Goal: Find specific page/section: Find specific page/section

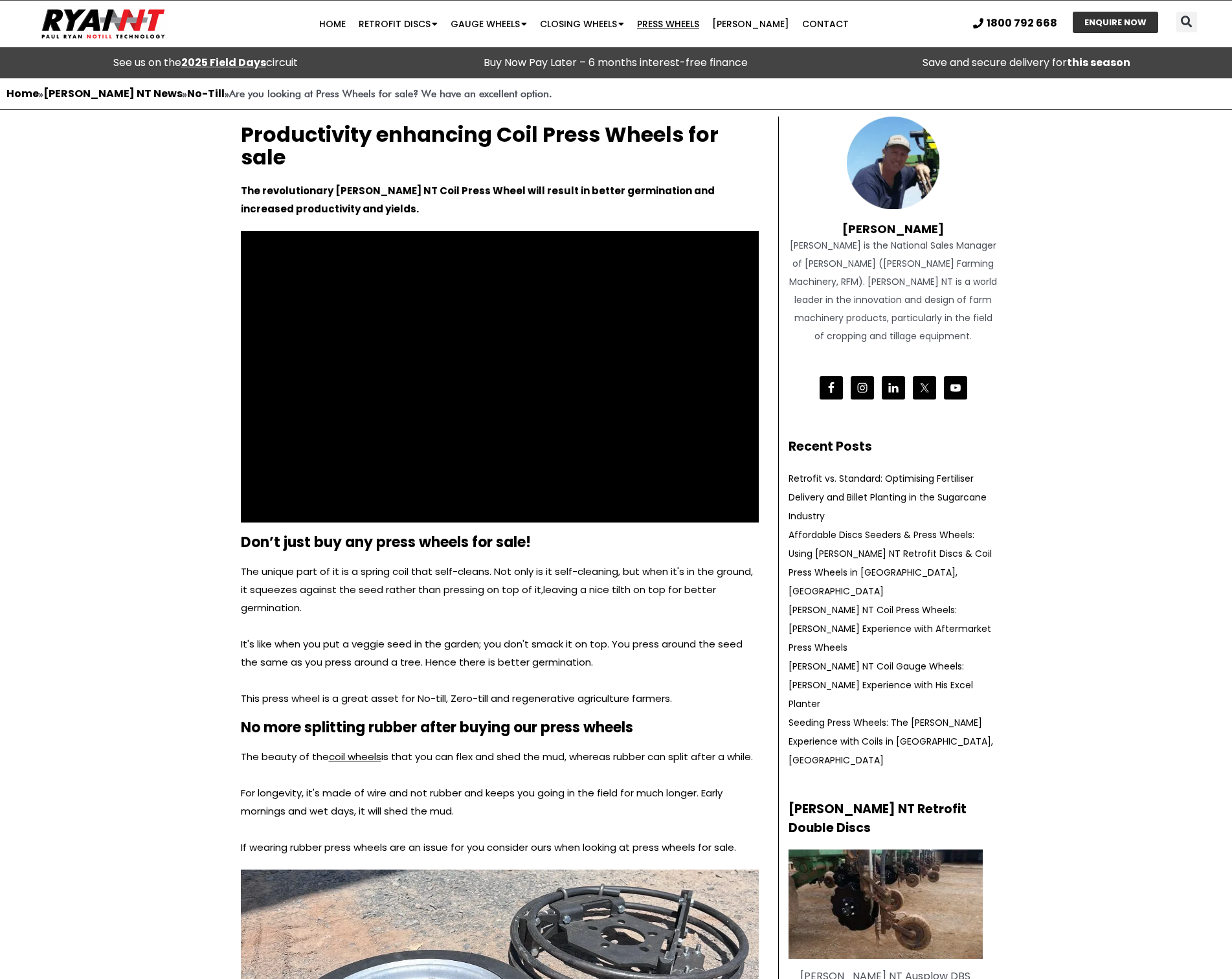
click at [688, 20] on link "Press Wheels" at bounding box center [667, 24] width 75 height 26
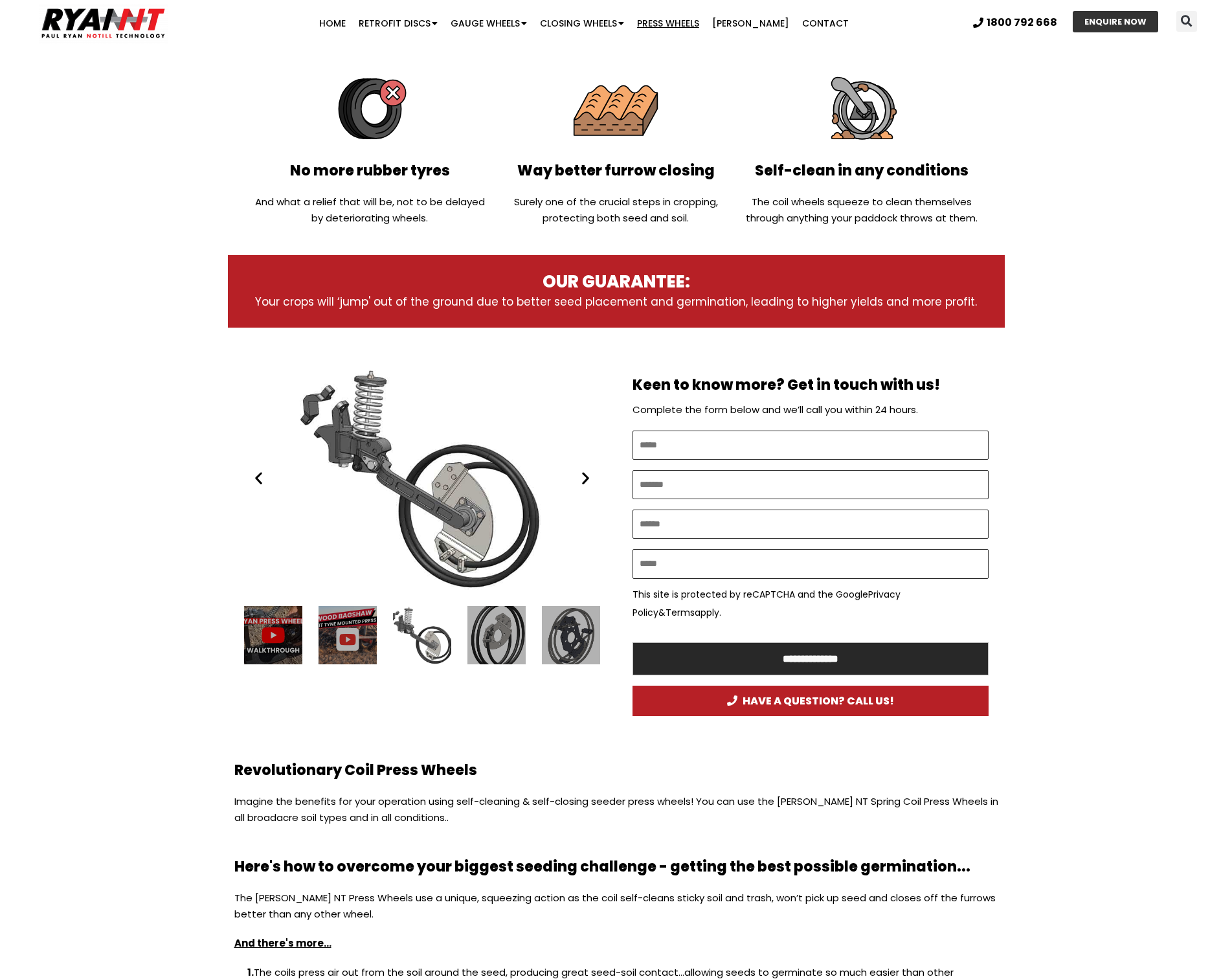
scroll to position [388, 0]
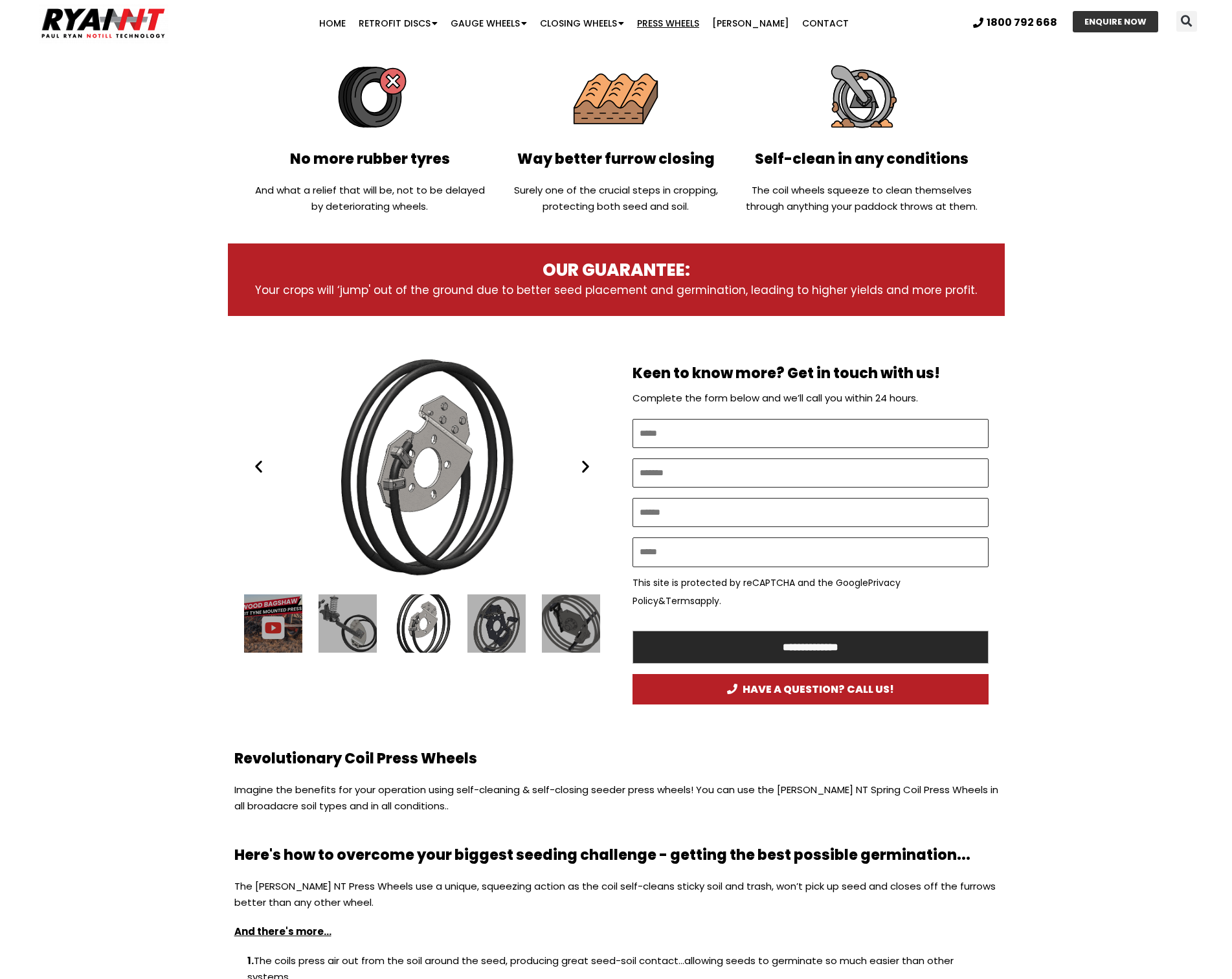
click at [581, 469] on icon "Next slide" at bounding box center [586, 466] width 16 height 16
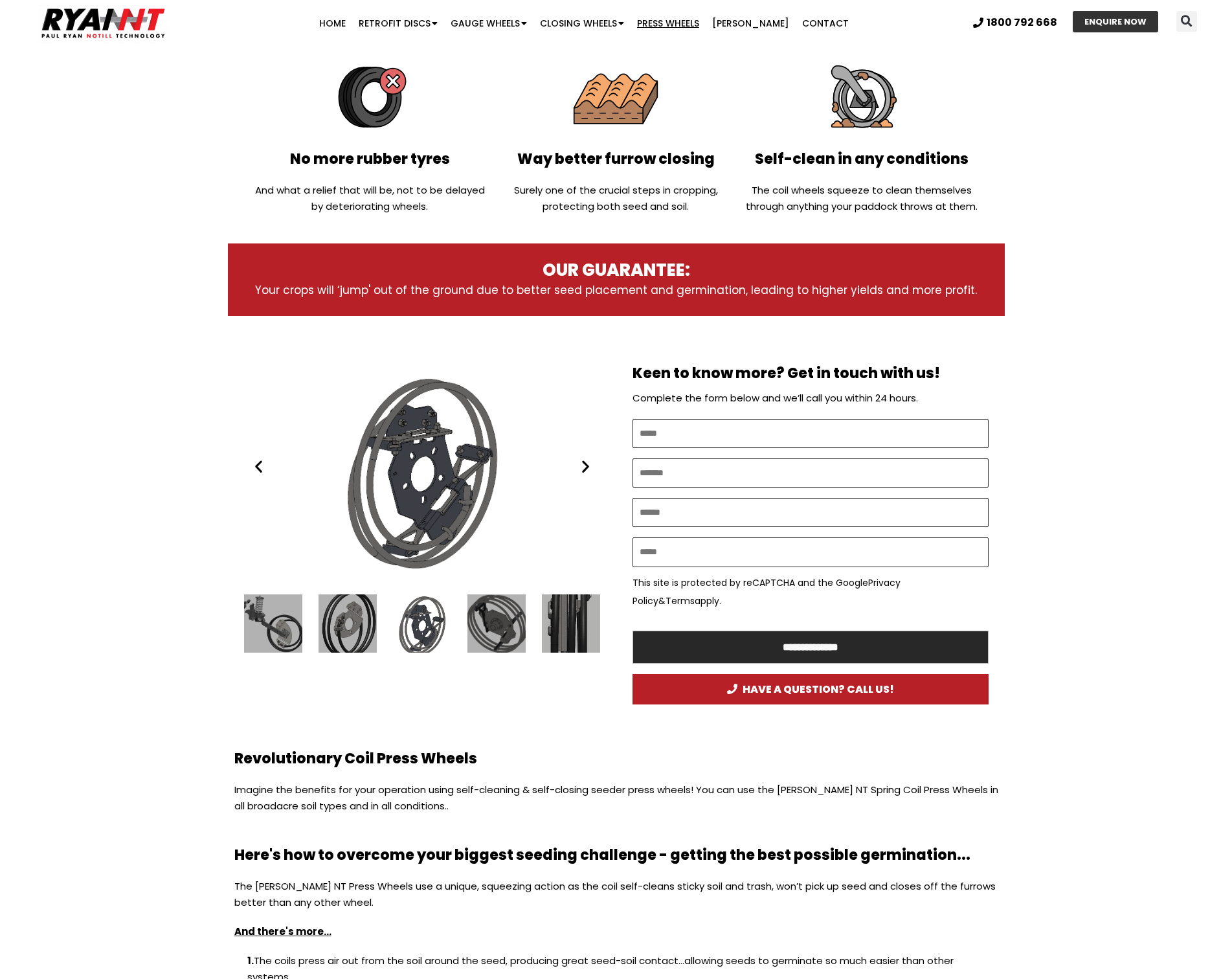
click at [581, 467] on icon "Next slide" at bounding box center [586, 466] width 16 height 16
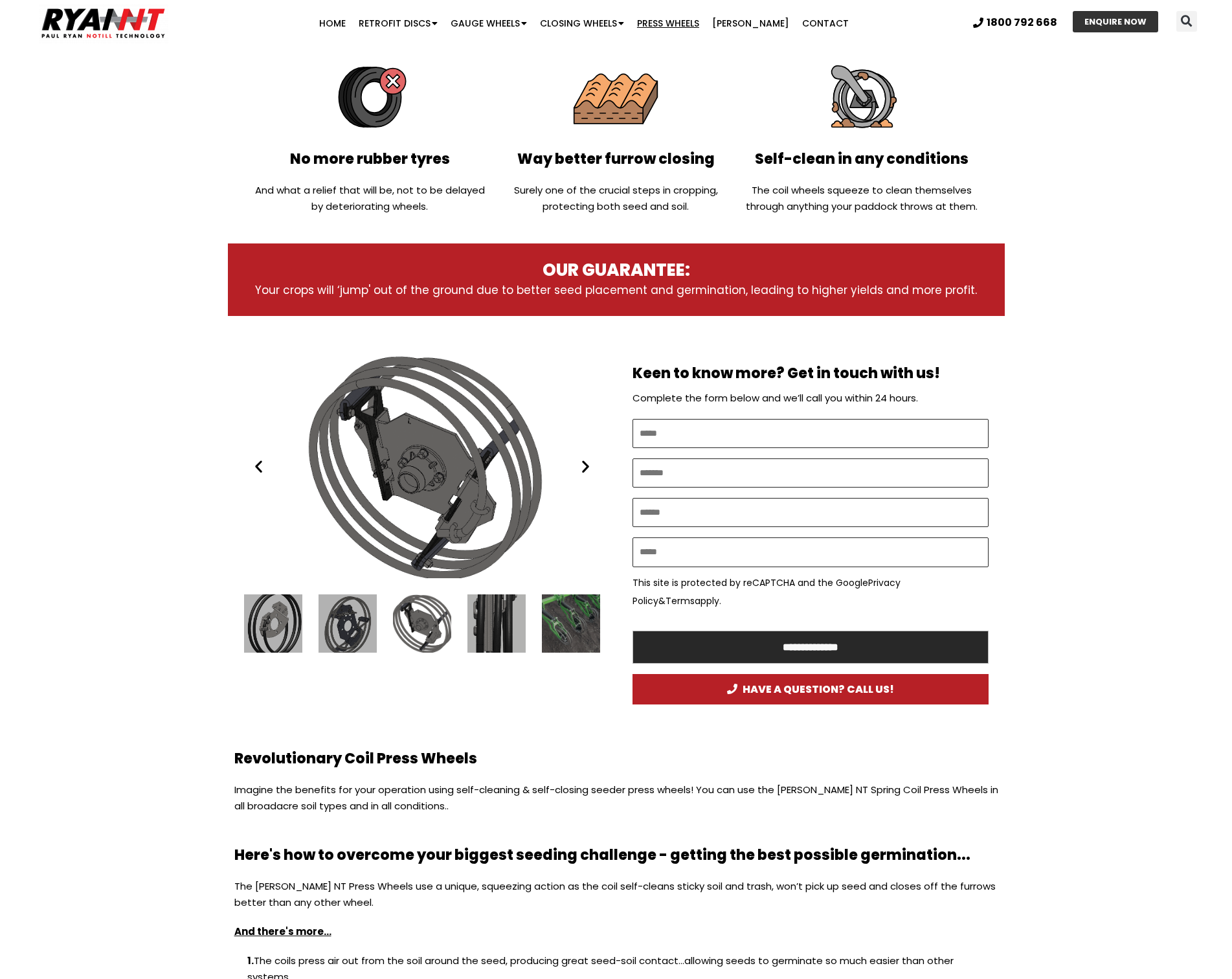
click at [581, 467] on icon "Next slide" at bounding box center [586, 466] width 16 height 16
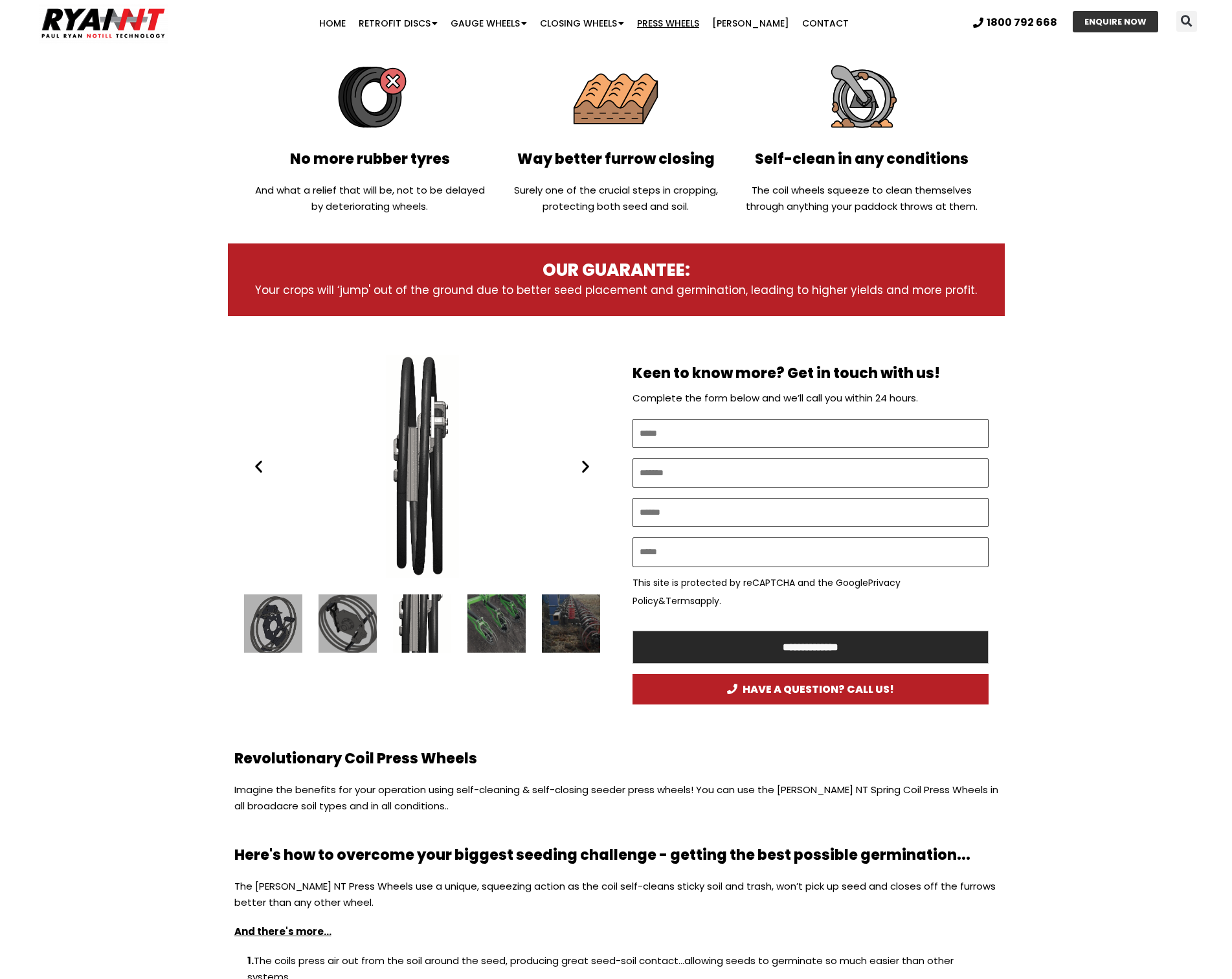
click at [581, 467] on icon "Next slide" at bounding box center [586, 466] width 16 height 16
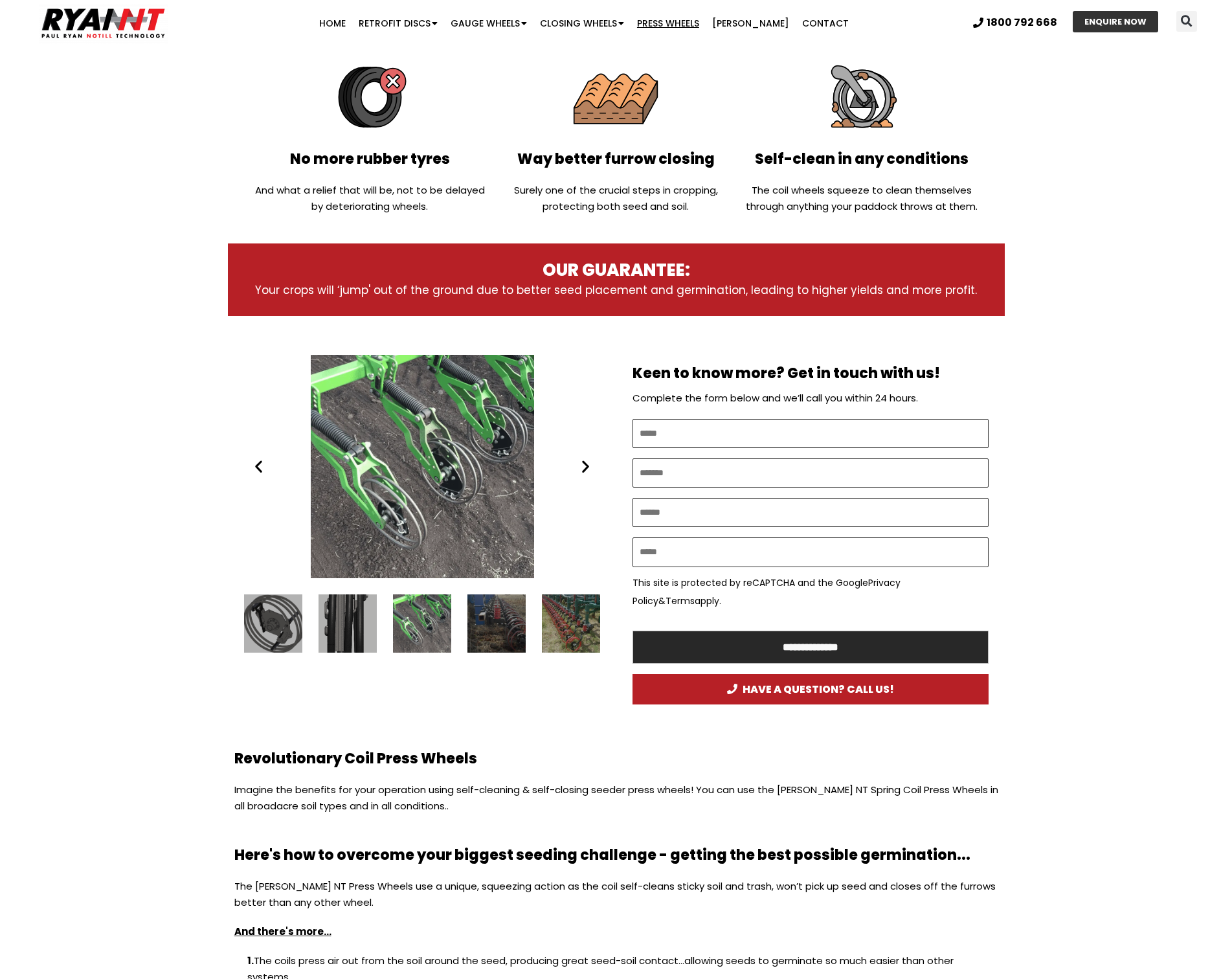
click at [581, 467] on icon "Next slide" at bounding box center [586, 466] width 16 height 16
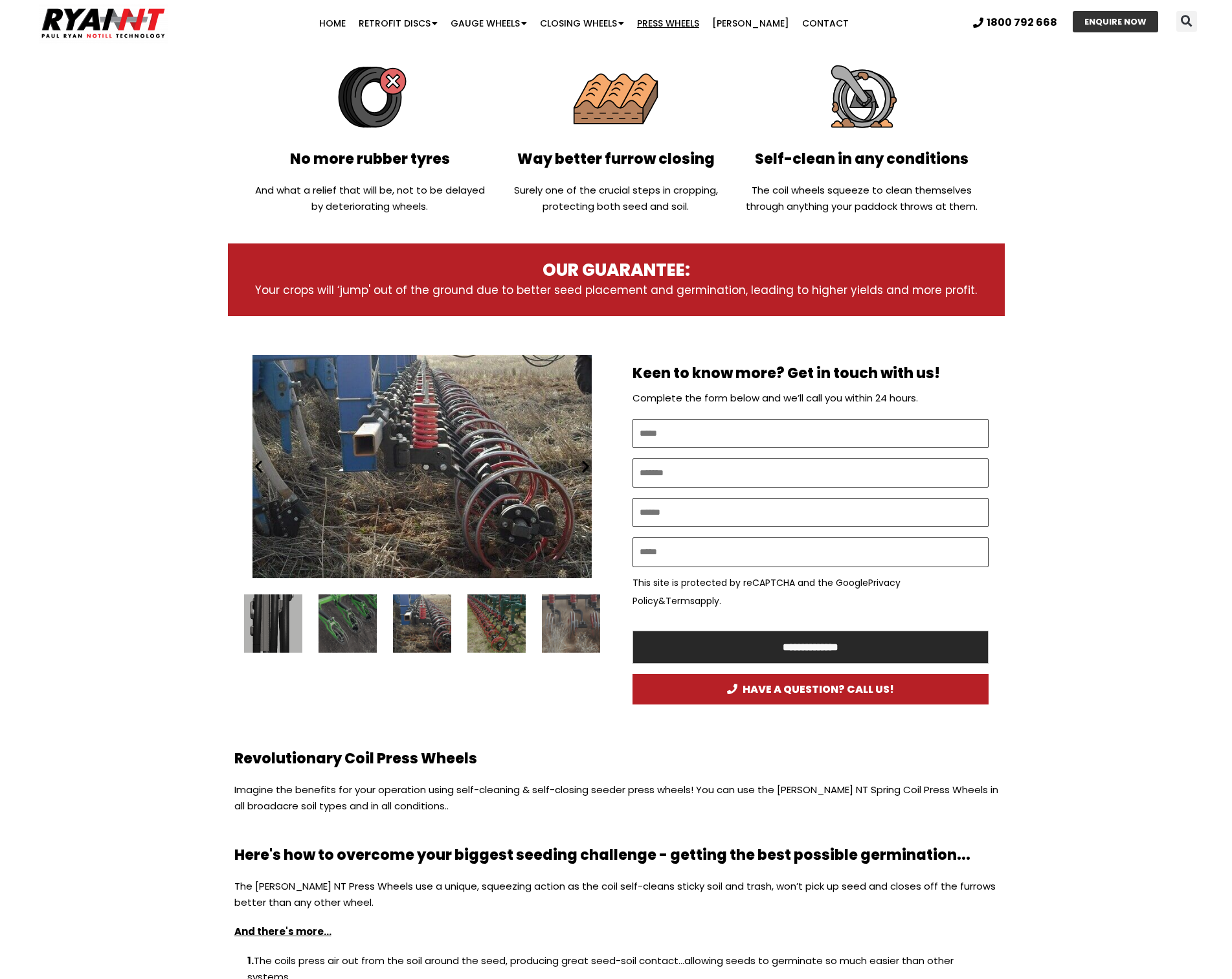
click at [581, 467] on icon "Next slide" at bounding box center [586, 466] width 16 height 16
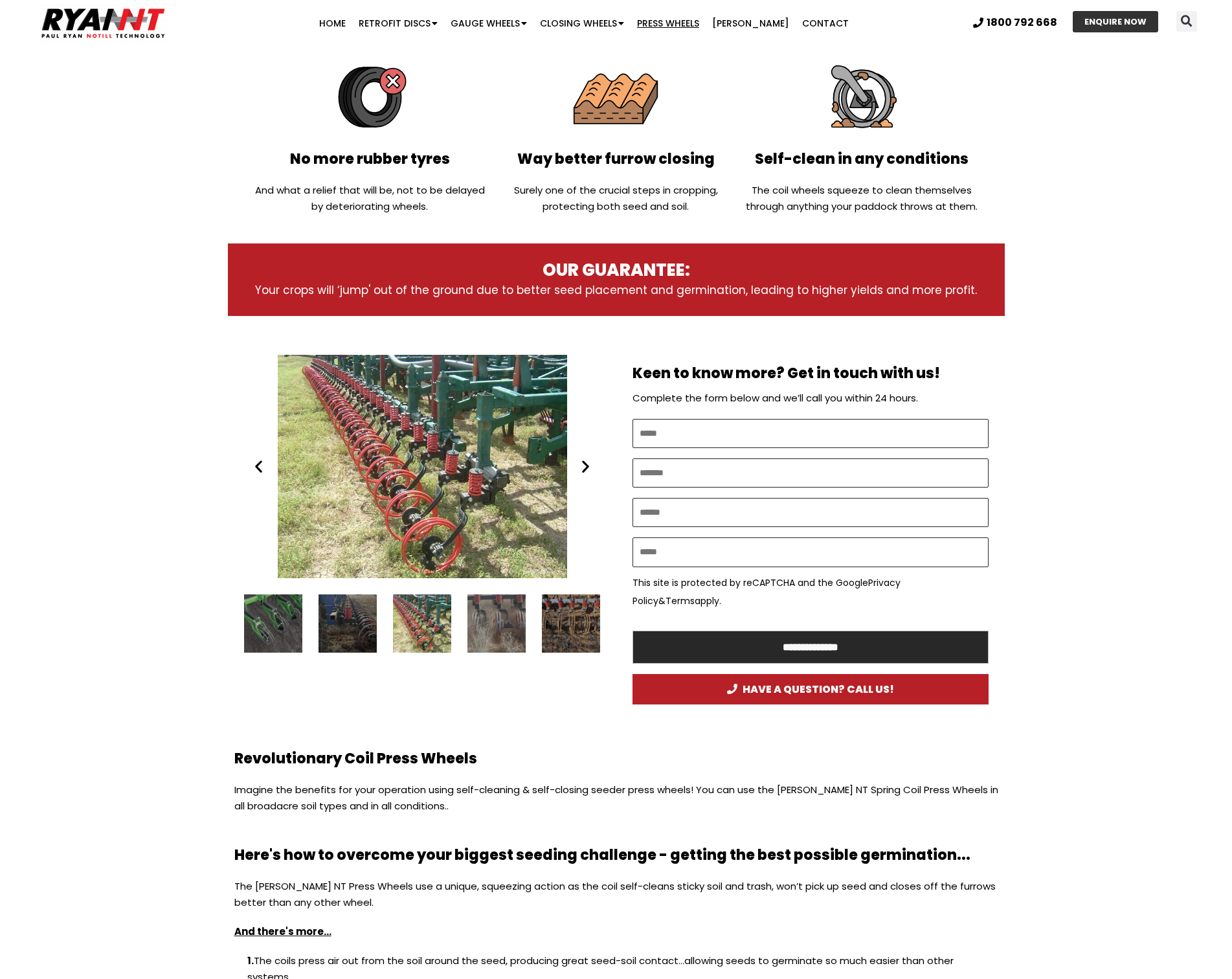
click at [581, 467] on icon "Next slide" at bounding box center [586, 466] width 16 height 16
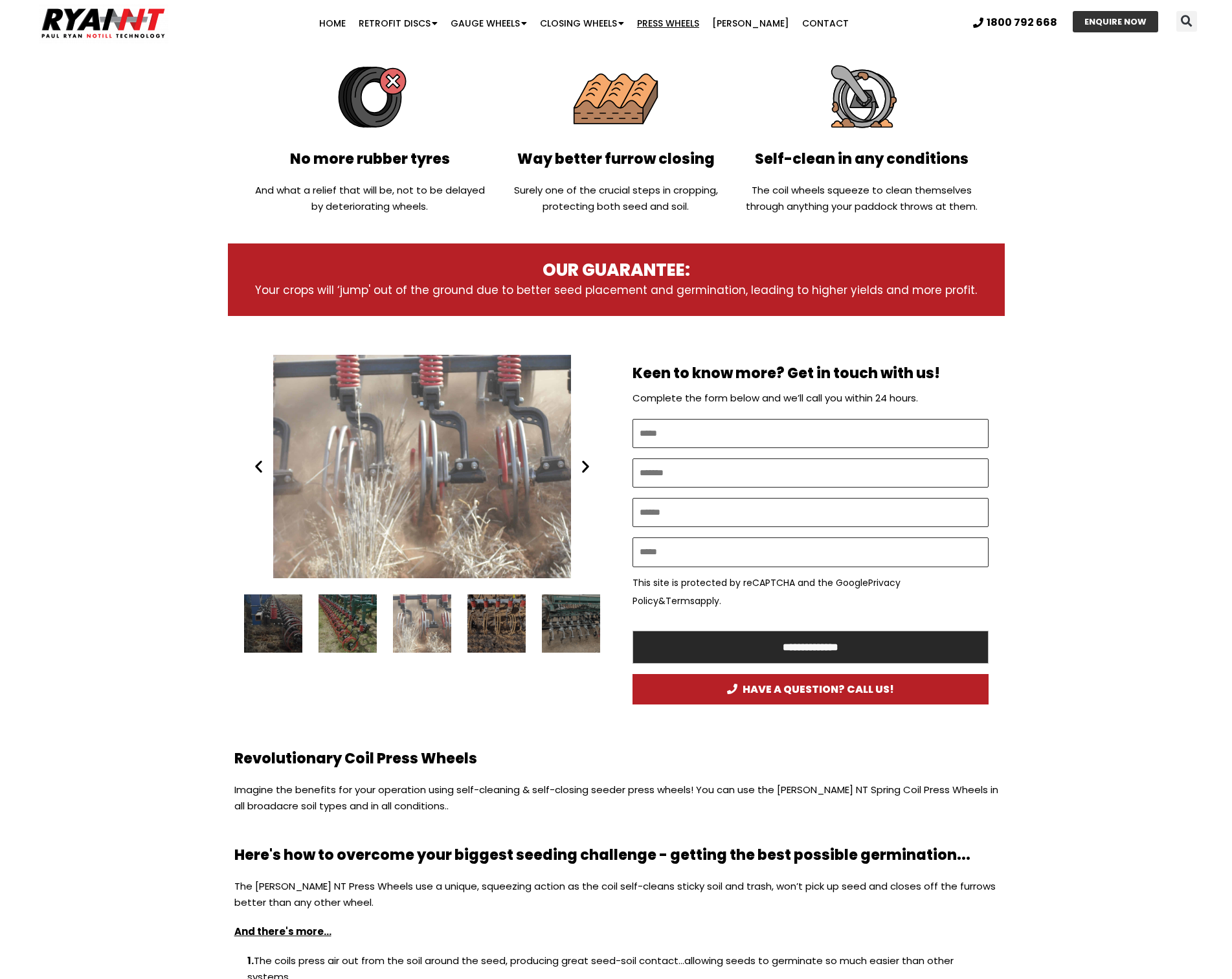
click at [581, 467] on icon "Next slide" at bounding box center [586, 466] width 16 height 16
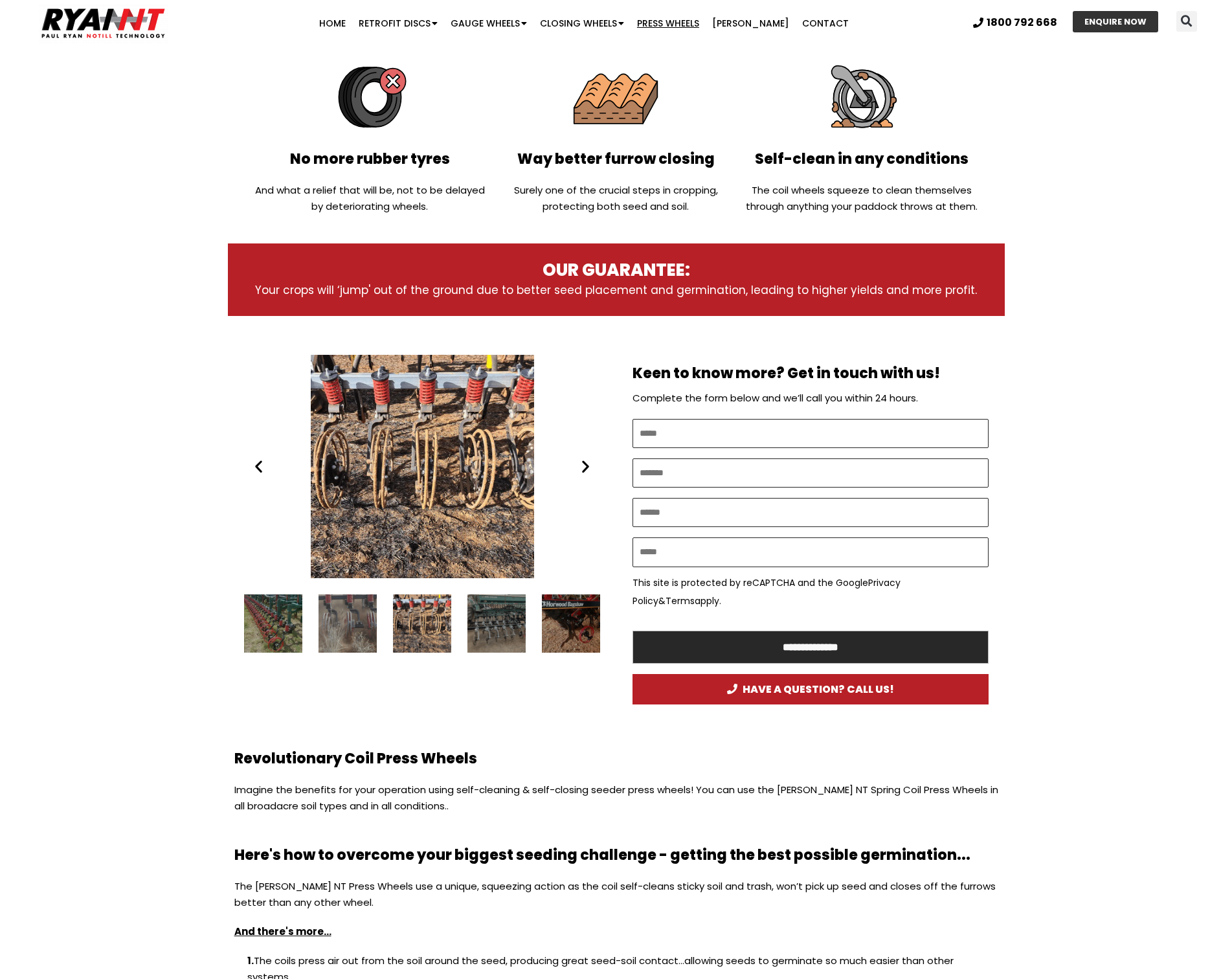
click at [581, 467] on icon "Next slide" at bounding box center [586, 466] width 16 height 16
drag, startPoint x: 581, startPoint y: 467, endPoint x: 568, endPoint y: 475, distance: 15.3
click at [580, 467] on icon "Next slide" at bounding box center [586, 466] width 16 height 16
click at [568, 477] on div "RYAN NT (RFM NT) press wheel" at bounding box center [422, 466] width 357 height 223
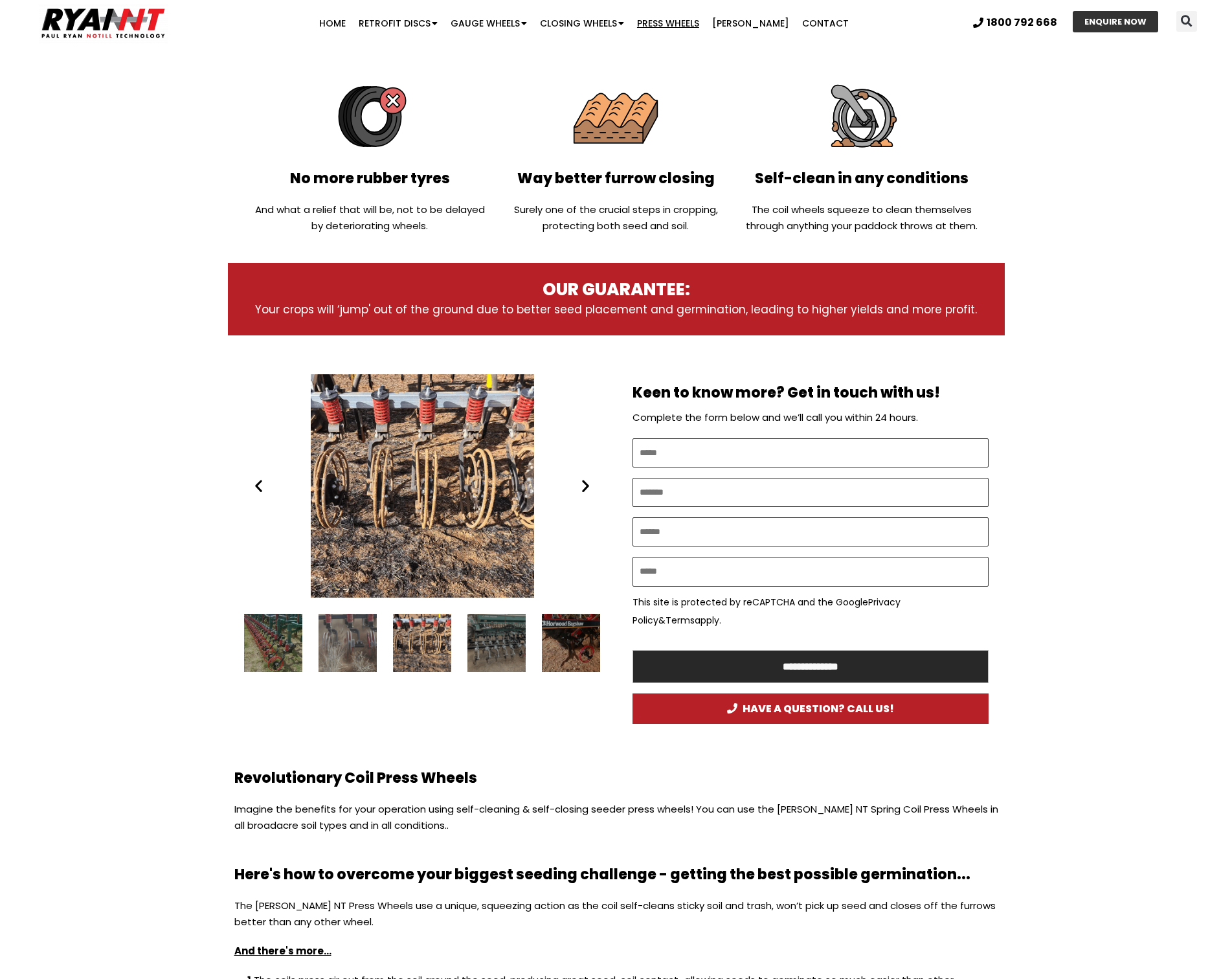
scroll to position [0, 0]
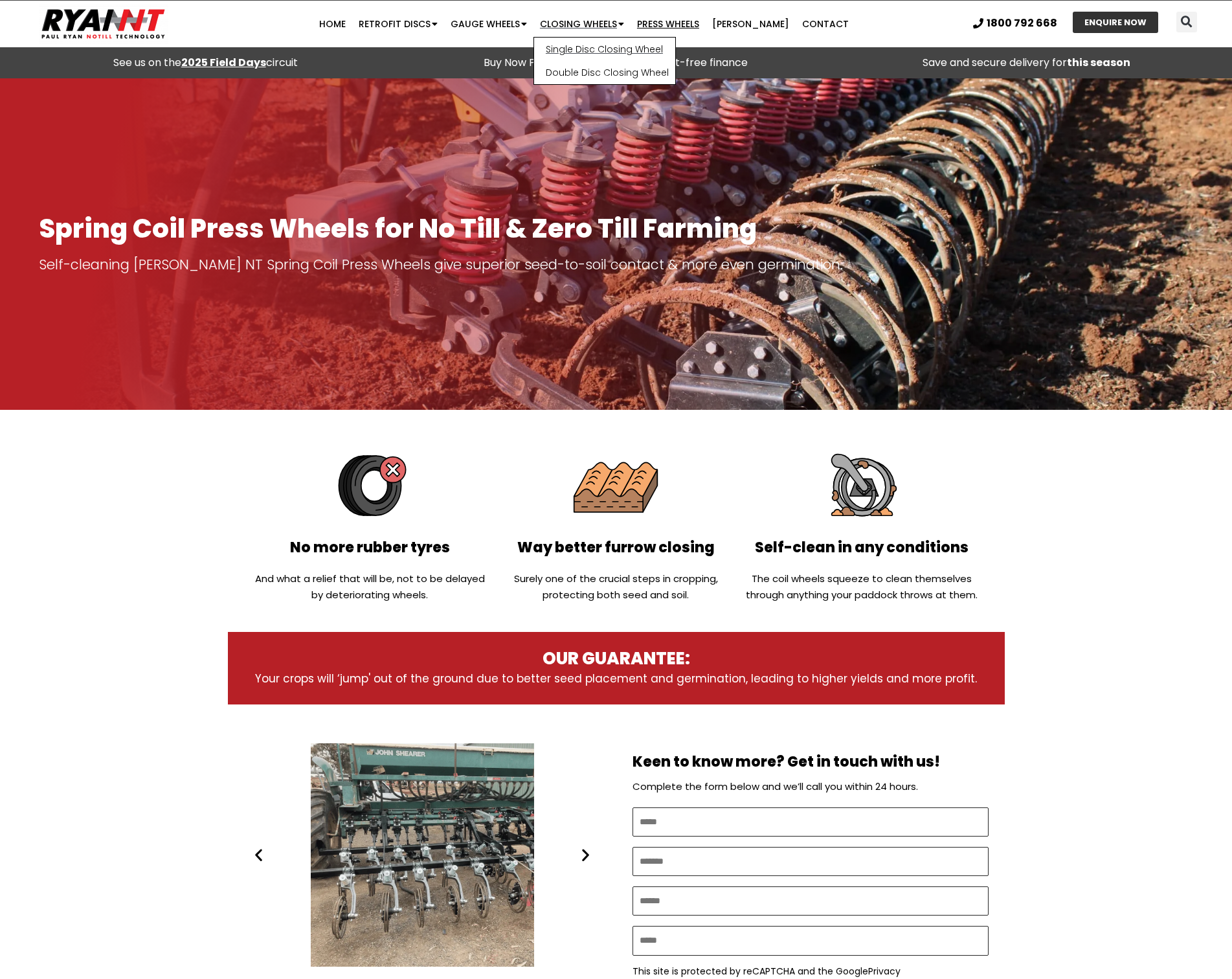
click at [598, 42] on link "Single Disc Closing Wheel" at bounding box center [605, 49] width 141 height 23
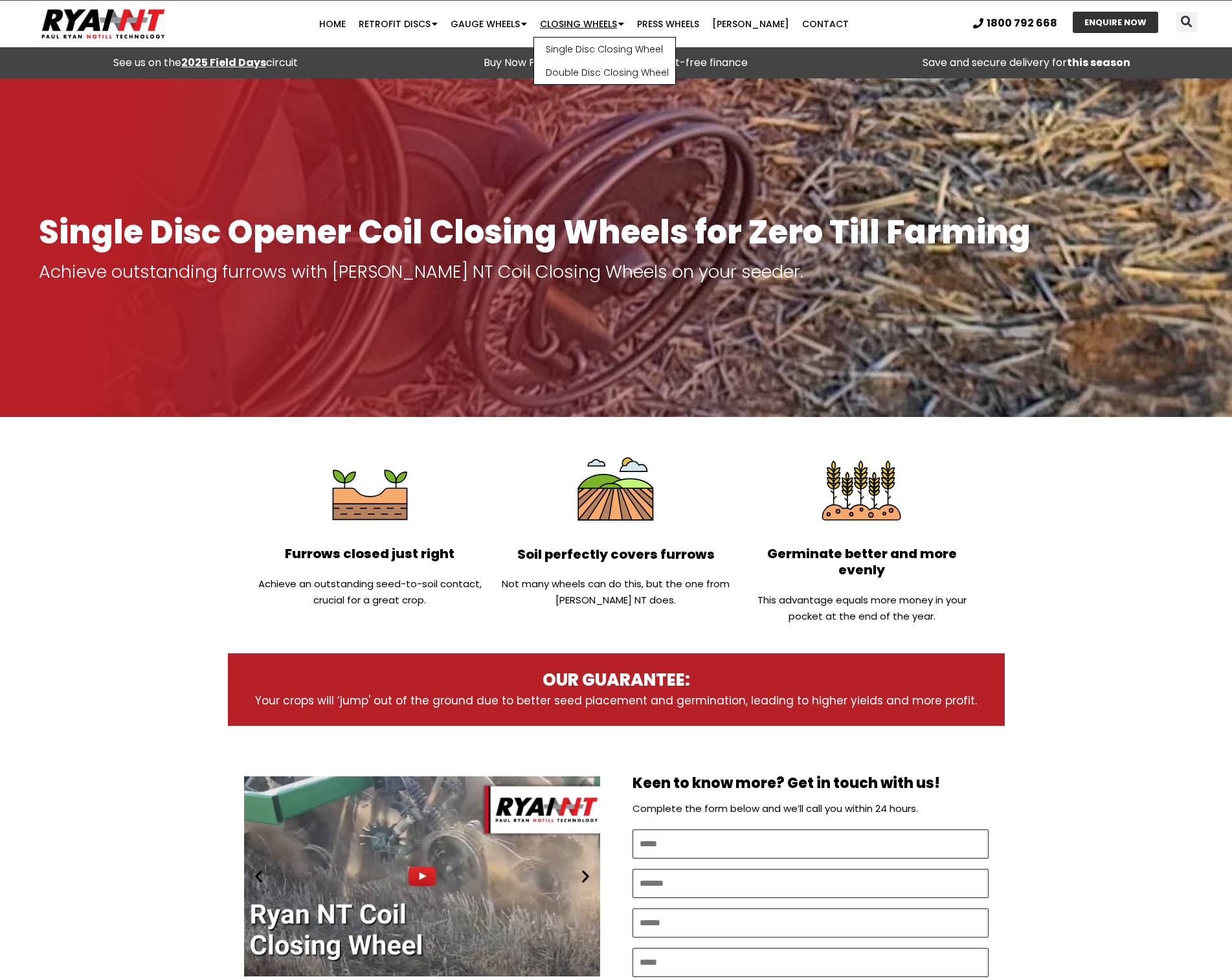
click at [607, 32] on link "Closing Wheels" at bounding box center [583, 24] width 98 height 26
